Goal: Transaction & Acquisition: Purchase product/service

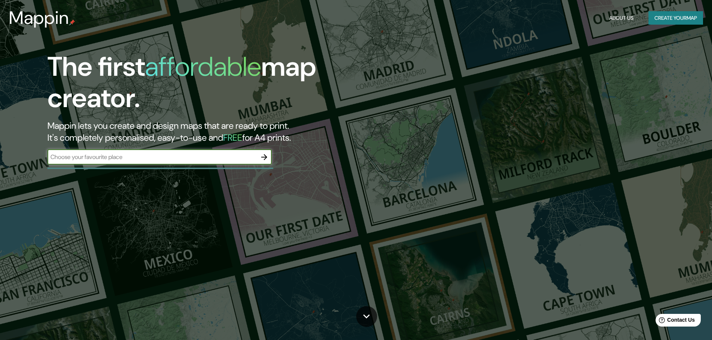
click at [137, 158] on input "text" at bounding box center [151, 157] width 209 height 9
type input "[GEOGRAPHIC_DATA]"
click at [266, 154] on icon "button" at bounding box center [264, 157] width 9 height 9
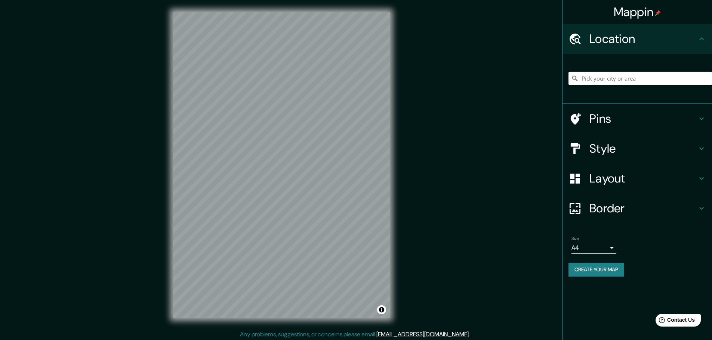
click at [601, 80] on input "Pick your city or area" at bounding box center [640, 78] width 144 height 13
type input "c"
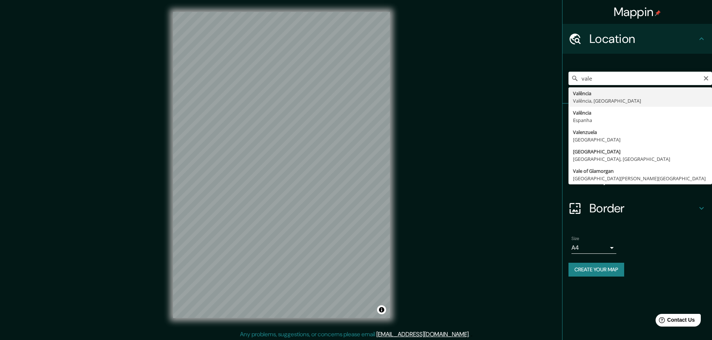
type input "Valência, Valência, [GEOGRAPHIC_DATA]"
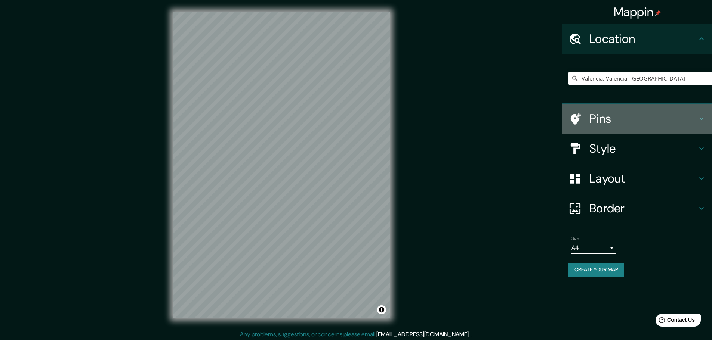
click at [660, 123] on h4 "Pins" at bounding box center [643, 118] width 108 height 15
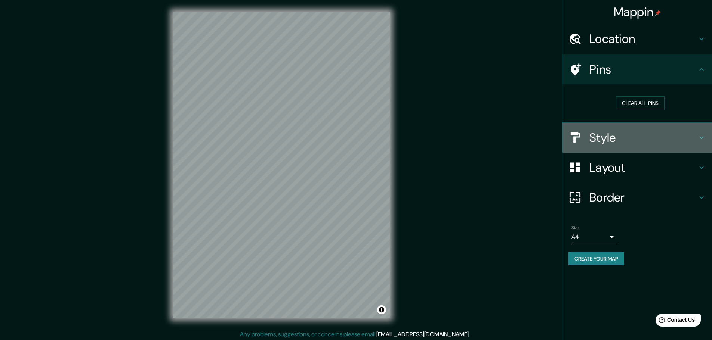
click at [642, 138] on h4 "Style" at bounding box center [643, 137] width 108 height 15
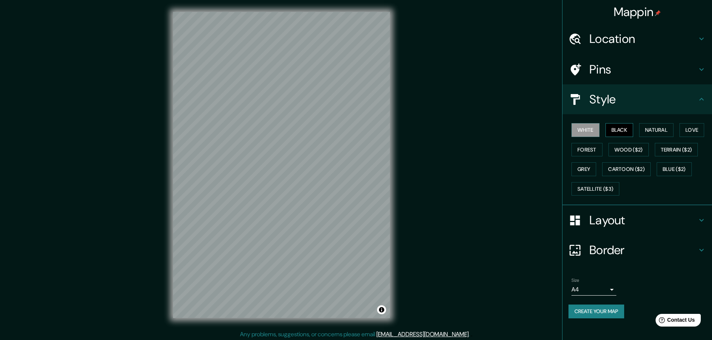
click at [632, 131] on button "Black" at bounding box center [619, 130] width 28 height 14
click at [651, 130] on button "Natural" at bounding box center [656, 130] width 34 height 14
click at [583, 166] on button "Grey" at bounding box center [583, 170] width 25 height 14
click at [653, 131] on button "Natural" at bounding box center [656, 130] width 34 height 14
click at [692, 129] on button "Love" at bounding box center [691, 130] width 25 height 14
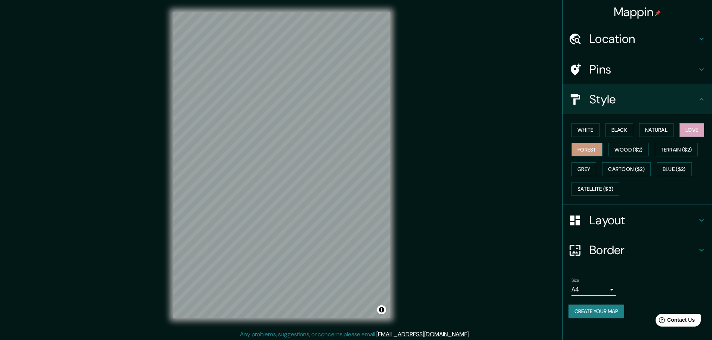
click at [592, 146] on button "Forest" at bounding box center [586, 150] width 31 height 14
click at [632, 158] on div "White Black Natural Love Forest Wood ($2) Terrain ($2) Grey Cartoon ($2) Blue (…" at bounding box center [640, 159] width 144 height 78
click at [632, 152] on button "Wood ($2)" at bounding box center [628, 150] width 40 height 14
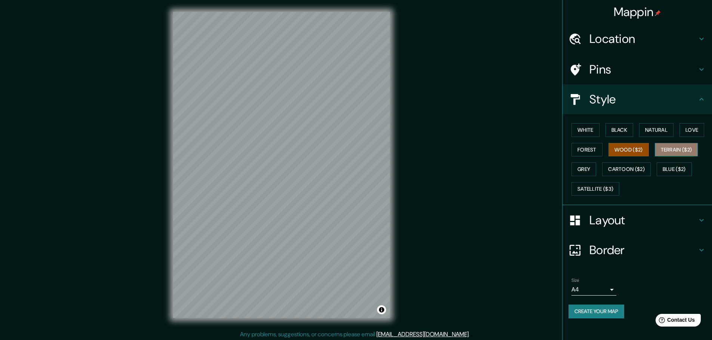
click at [681, 152] on button "Terrain ($2)" at bounding box center [676, 150] width 43 height 14
click at [592, 167] on button "Grey" at bounding box center [583, 170] width 25 height 14
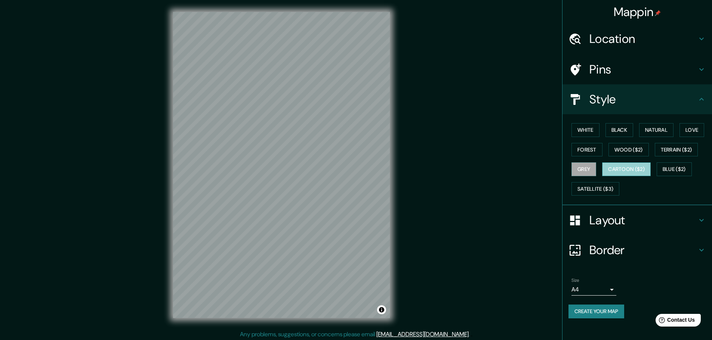
click at [620, 170] on button "Cartoon ($2)" at bounding box center [626, 170] width 49 height 14
click at [669, 170] on button "Blue ($2)" at bounding box center [674, 170] width 35 height 14
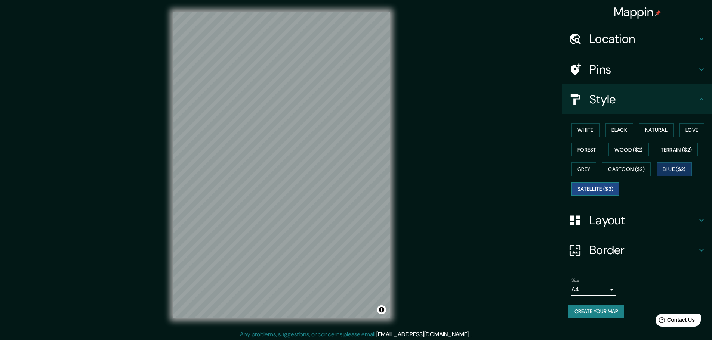
click at [616, 185] on button "Satellite ($3)" at bounding box center [595, 189] width 48 height 14
click at [589, 135] on button "White" at bounding box center [585, 130] width 28 height 14
click at [604, 134] on div "White Black Natural Love Forest Wood ($2) Terrain ($2) Grey Cartoon ($2) Blue (…" at bounding box center [640, 159] width 144 height 78
click at [616, 132] on button "Black" at bounding box center [619, 130] width 28 height 14
click at [657, 132] on button "Natural" at bounding box center [656, 130] width 34 height 14
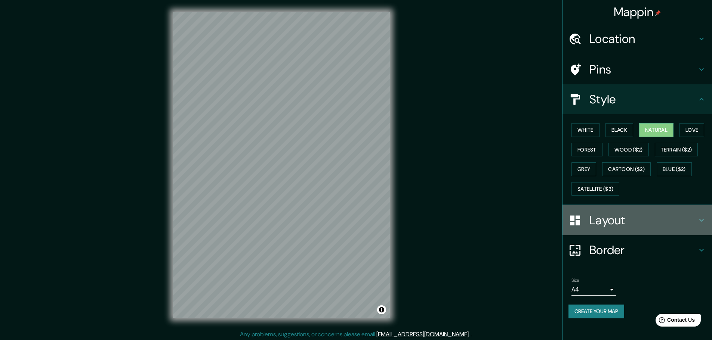
click at [623, 217] on h4 "Layout" at bounding box center [643, 220] width 108 height 15
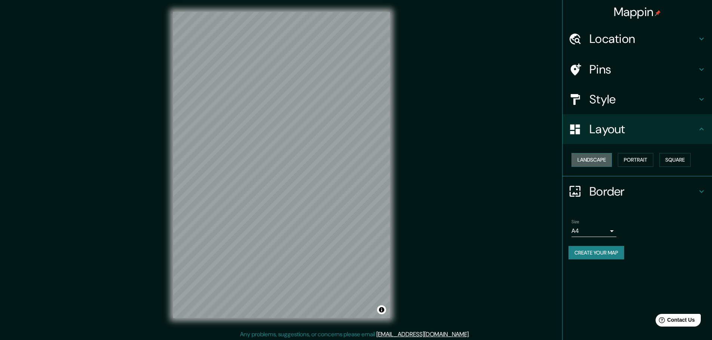
click at [601, 160] on button "Landscape" at bounding box center [591, 160] width 40 height 14
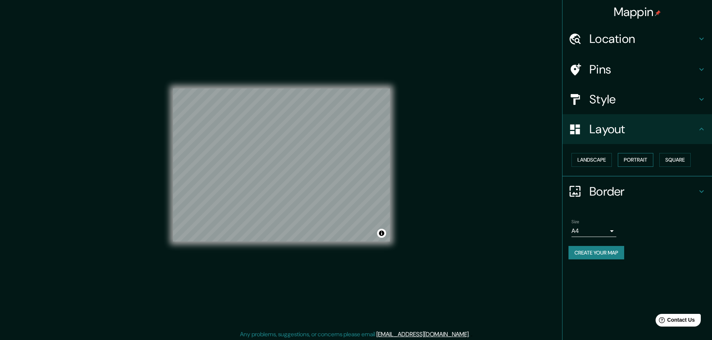
click at [653, 162] on button "Portrait" at bounding box center [636, 160] width 36 height 14
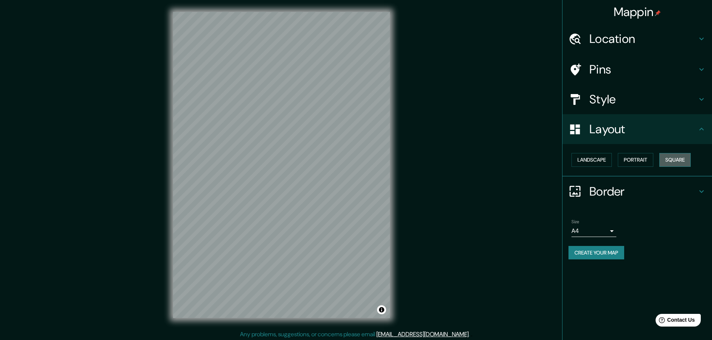
click at [684, 163] on button "Square" at bounding box center [674, 160] width 31 height 14
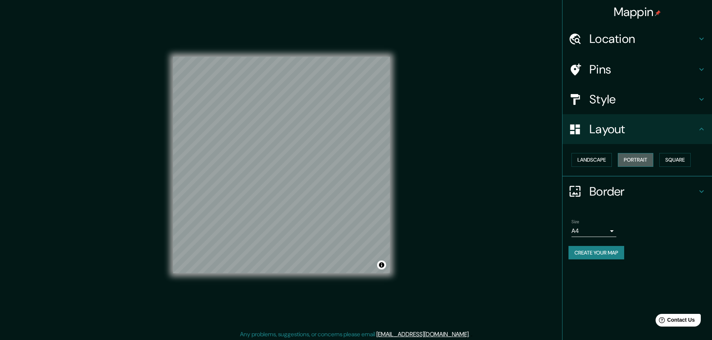
click at [635, 160] on button "Portrait" at bounding box center [636, 160] width 36 height 14
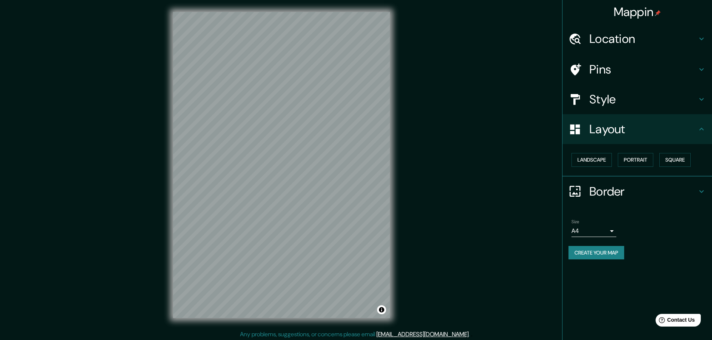
click at [621, 197] on h4 "Border" at bounding box center [643, 191] width 108 height 15
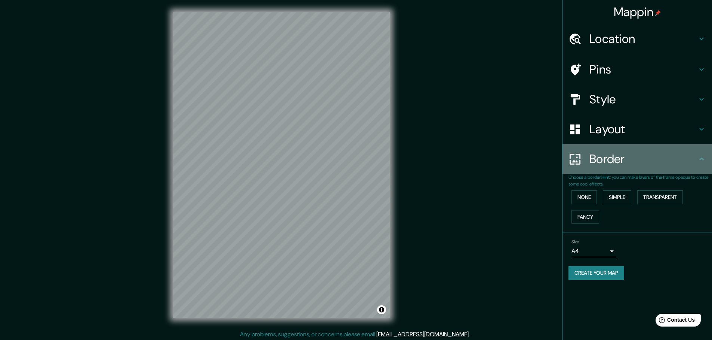
click at [635, 170] on div "Border" at bounding box center [636, 159] width 149 height 30
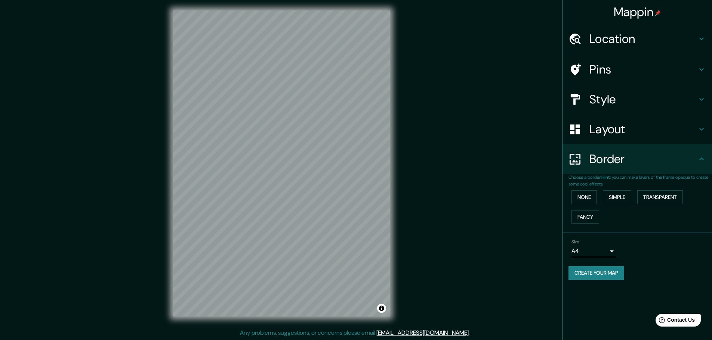
scroll to position [2, 0]
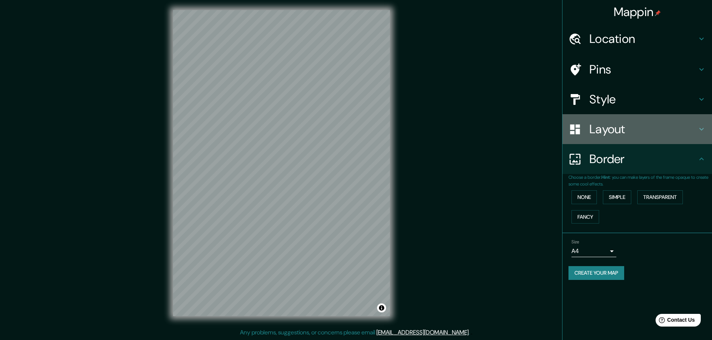
click at [620, 139] on div "Layout" at bounding box center [636, 129] width 149 height 30
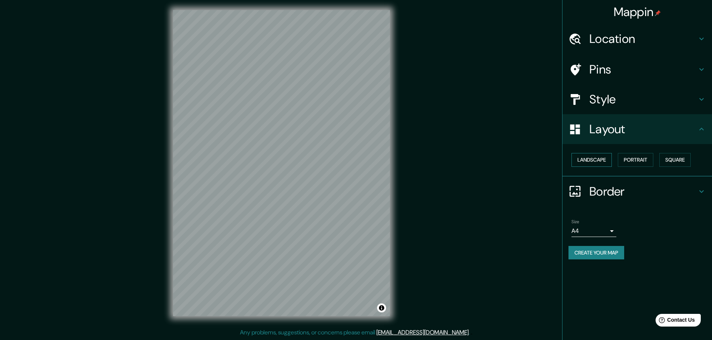
click at [602, 164] on button "Landscape" at bounding box center [591, 160] width 40 height 14
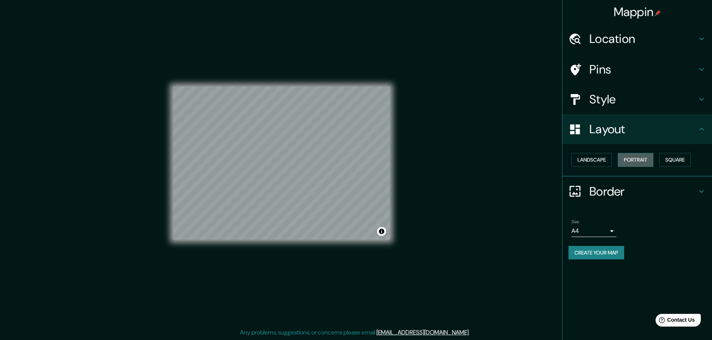
click at [627, 162] on button "Portrait" at bounding box center [636, 160] width 36 height 14
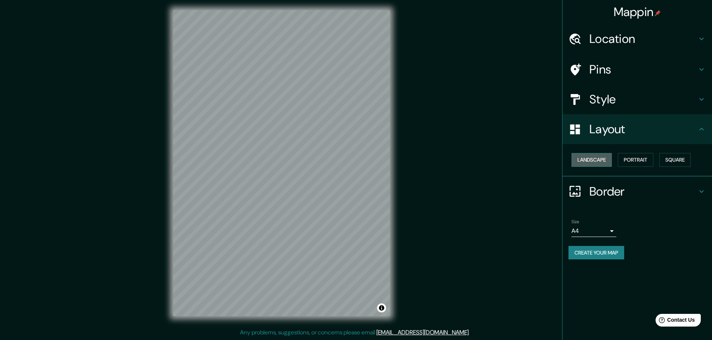
click at [604, 161] on button "Landscape" at bounding box center [591, 160] width 40 height 14
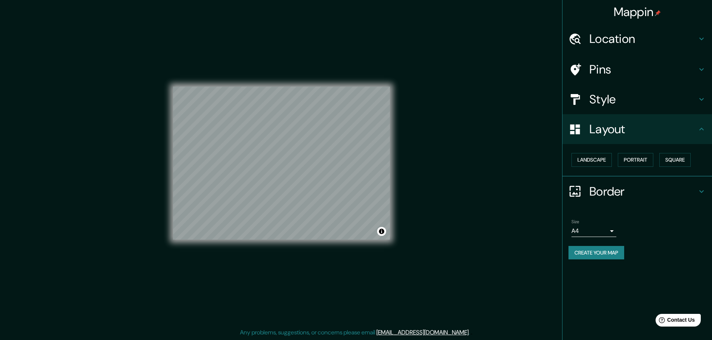
click at [455, 272] on div "Mappin Location Valência, Valência, Espanha Pins Style Layout Landscape Portrai…" at bounding box center [356, 169] width 712 height 342
click at [493, 206] on div "Mappin Location Valência, Valência, Espanha Pins Style Layout Landscape Portrai…" at bounding box center [356, 169] width 712 height 342
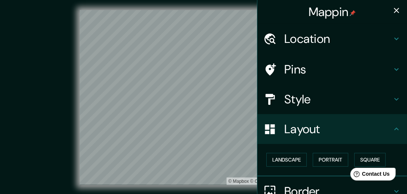
click at [49, 136] on div "© Mapbox © OpenStreetMap Improve this map" at bounding box center [203, 97] width 366 height 175
click at [393, 8] on icon "button" at bounding box center [396, 10] width 9 height 9
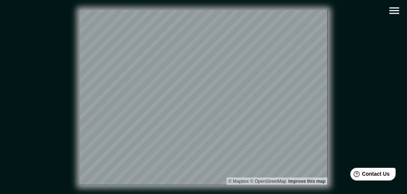
click at [364, 105] on div "© Mapbox © OpenStreetMap Improve this map" at bounding box center [203, 97] width 366 height 175
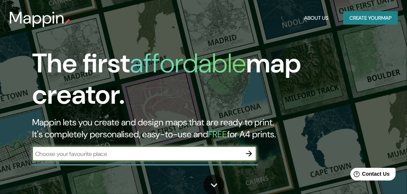
click at [152, 155] on input "text" at bounding box center [136, 154] width 209 height 9
type input "[GEOGRAPHIC_DATA]"
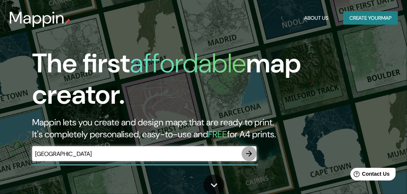
click at [250, 153] on icon "button" at bounding box center [249, 154] width 6 height 6
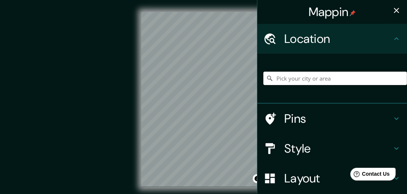
click at [312, 83] on input "Pick your city or area" at bounding box center [335, 78] width 144 height 13
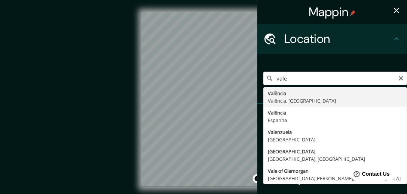
type input "Valência, Valência, [GEOGRAPHIC_DATA]"
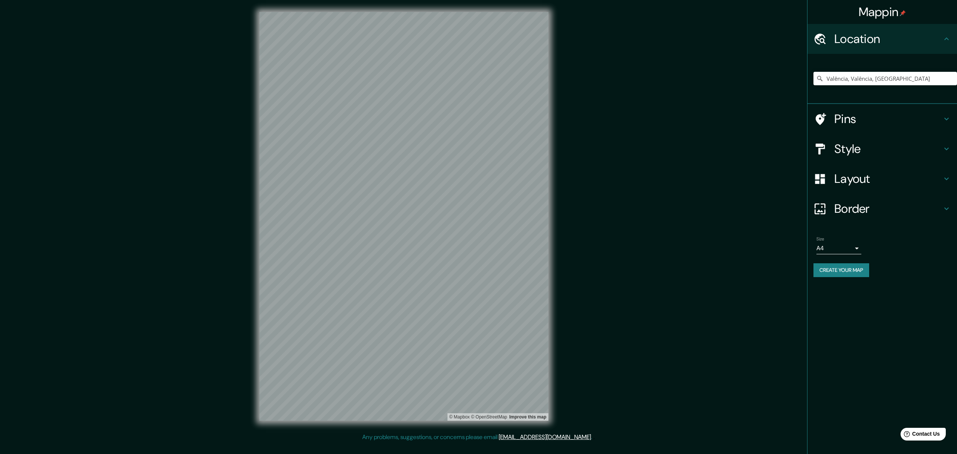
click at [410, 153] on h4 "Style" at bounding box center [888, 148] width 108 height 15
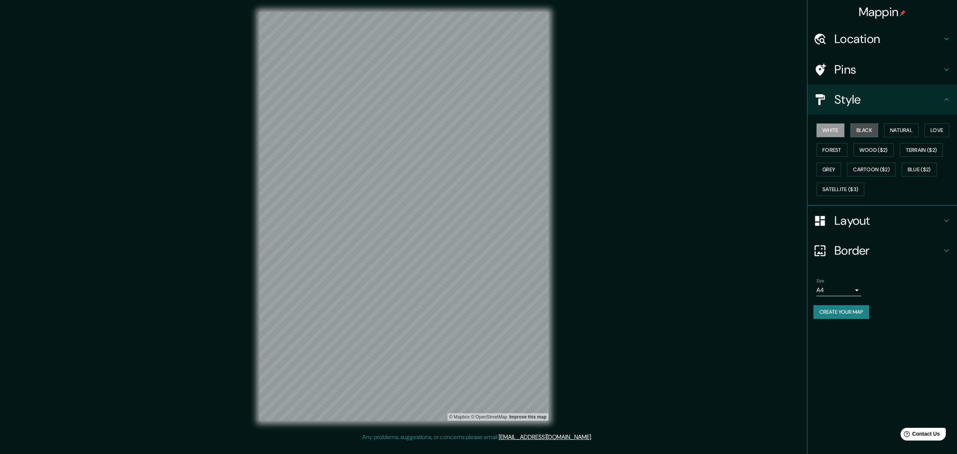
click at [410, 128] on button "Black" at bounding box center [864, 130] width 28 height 14
click at [410, 132] on button "Natural" at bounding box center [901, 130] width 34 height 14
click at [410, 130] on button "Love" at bounding box center [936, 130] width 25 height 14
click at [410, 150] on button "Forest" at bounding box center [831, 150] width 31 height 14
click at [410, 152] on button "Wood ($2)" at bounding box center [873, 150] width 40 height 14
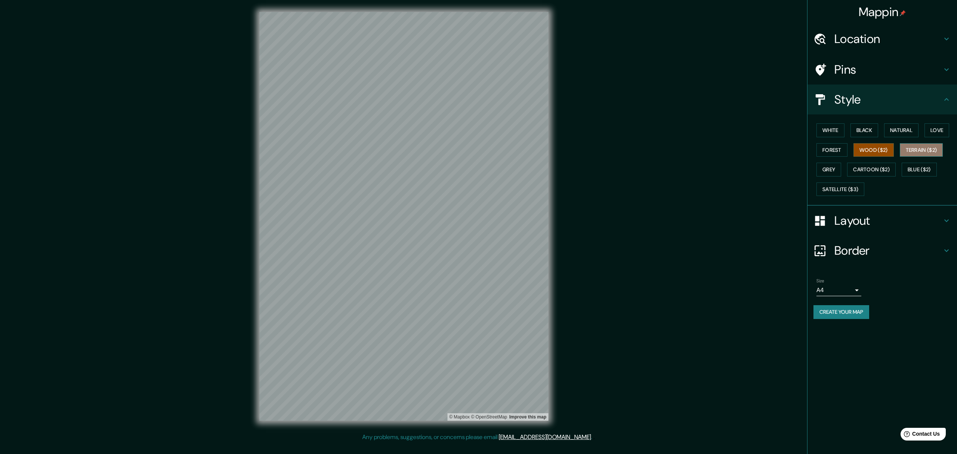
click at [410, 155] on button "Terrain ($2)" at bounding box center [921, 150] width 43 height 14
click at [410, 171] on button "Grey" at bounding box center [828, 170] width 25 height 14
click at [410, 171] on button "Cartoon ($2)" at bounding box center [871, 170] width 49 height 14
click at [410, 171] on button "Blue ($2)" at bounding box center [918, 170] width 35 height 14
click at [410, 186] on button "Satellite ($3)" at bounding box center [840, 189] width 48 height 14
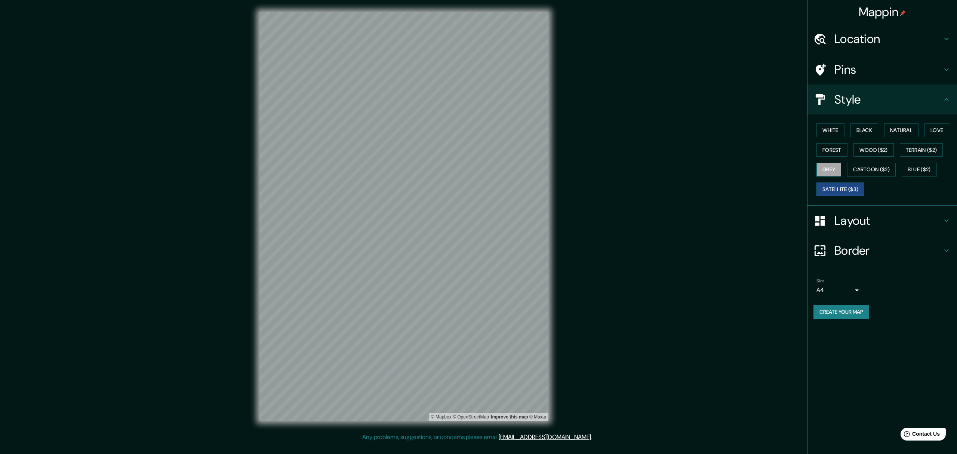
click at [410, 170] on button "Grey" at bounding box center [828, 170] width 25 height 14
click at [410, 157] on div "White Black Natural Love Forest Wood ($2) Terrain ($2) Grey Cartoon ($2) Blue (…" at bounding box center [885, 159] width 144 height 78
click at [410, 155] on button "Forest" at bounding box center [831, 150] width 31 height 14
click at [410, 127] on button "White" at bounding box center [830, 130] width 28 height 14
